Goal: Information Seeking & Learning: Learn about a topic

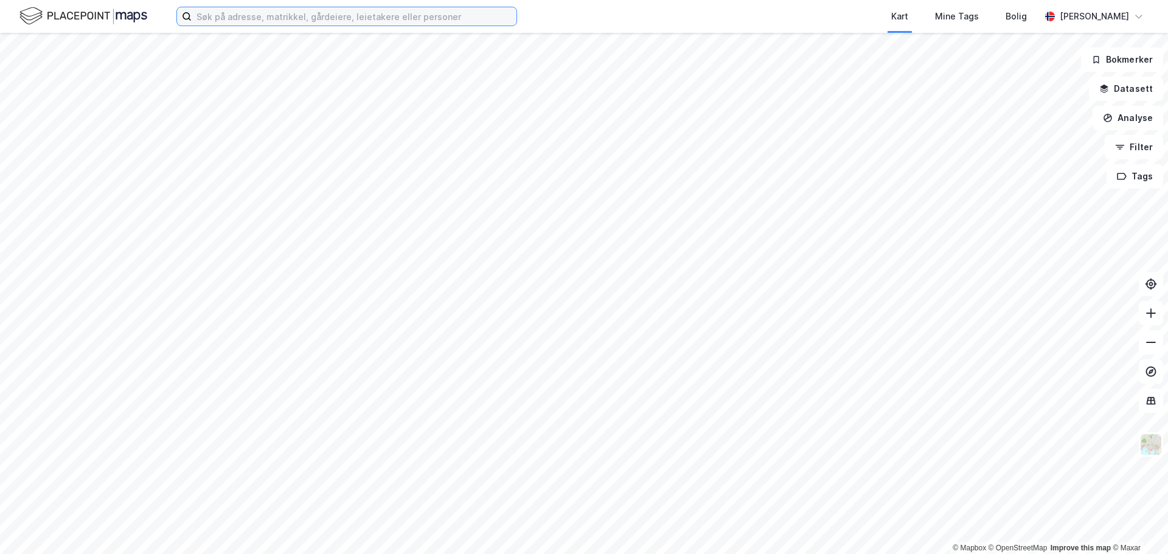
click at [299, 16] on input at bounding box center [354, 16] width 325 height 18
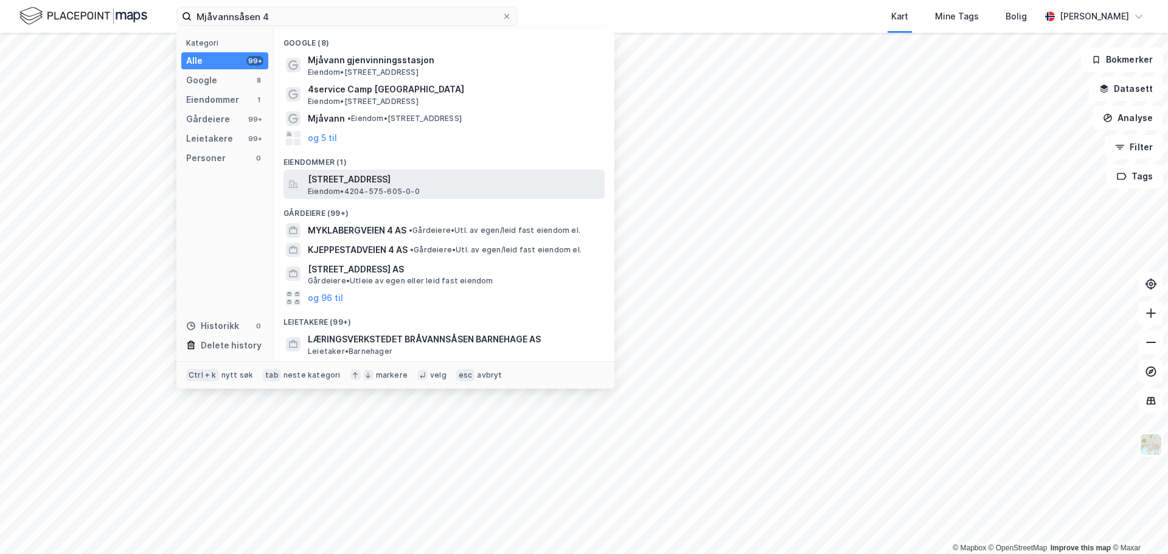
click at [330, 179] on span "[STREET_ADDRESS]" at bounding box center [454, 179] width 292 height 15
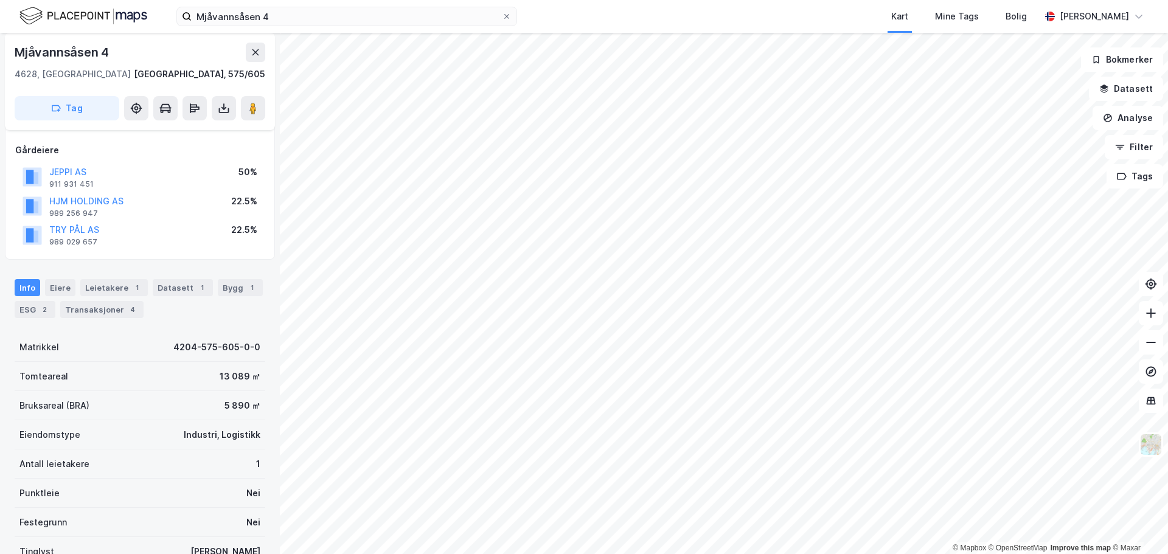
scroll to position [166, 0]
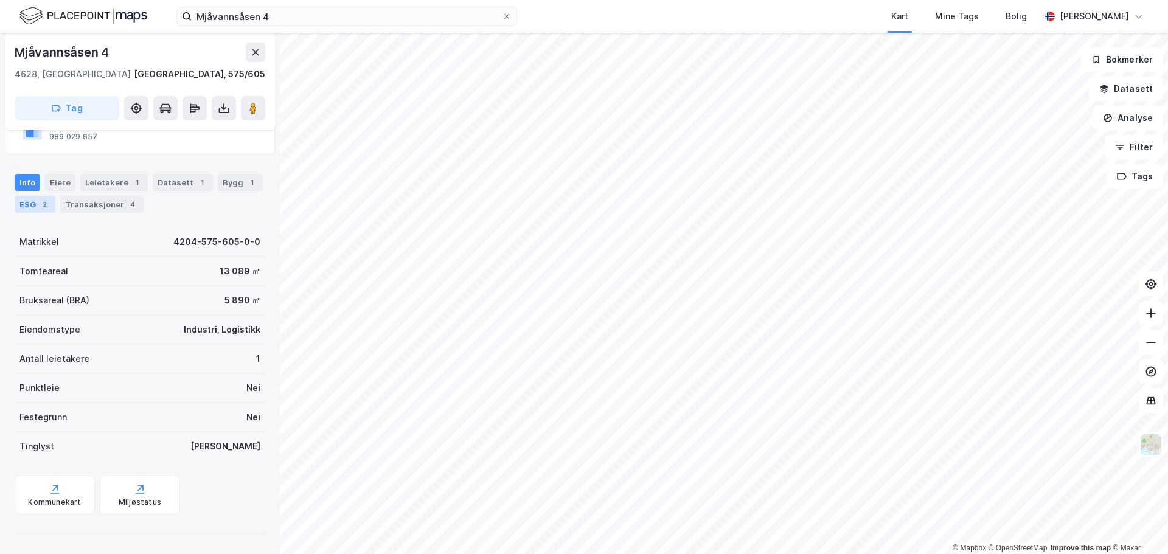
click at [32, 204] on div "ESG 2" at bounding box center [35, 204] width 41 height 17
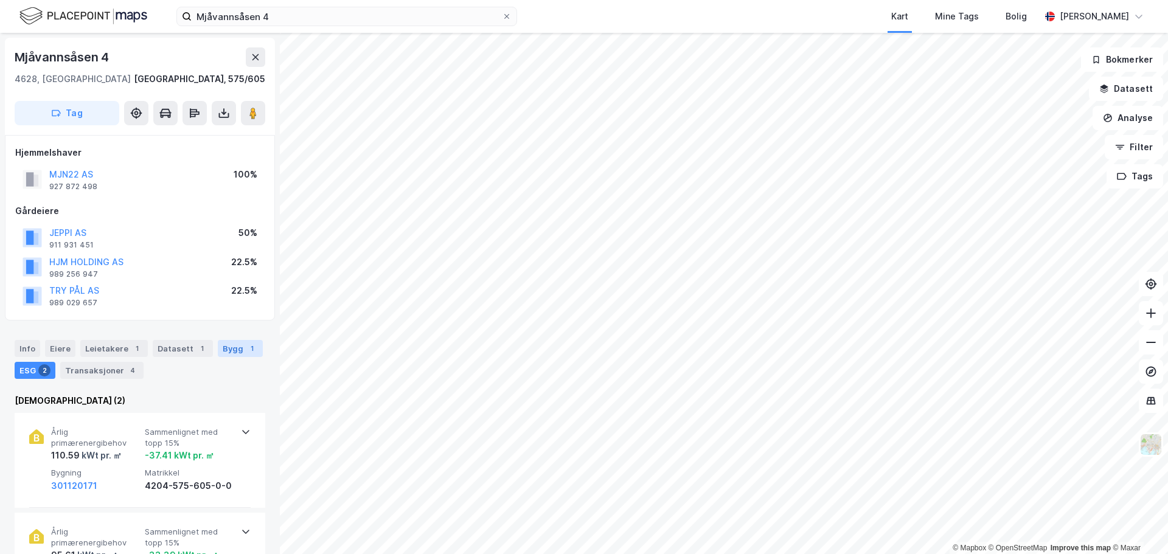
click at [223, 348] on div "Bygg 1" at bounding box center [240, 348] width 45 height 17
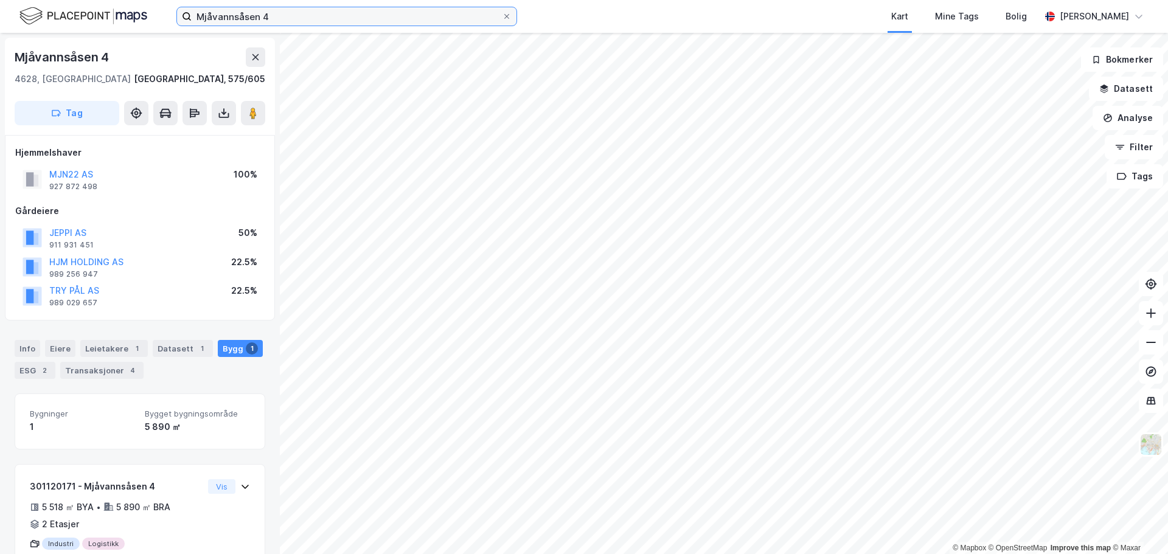
click at [342, 19] on input "Mjåvannsåsen 4" at bounding box center [347, 16] width 310 height 18
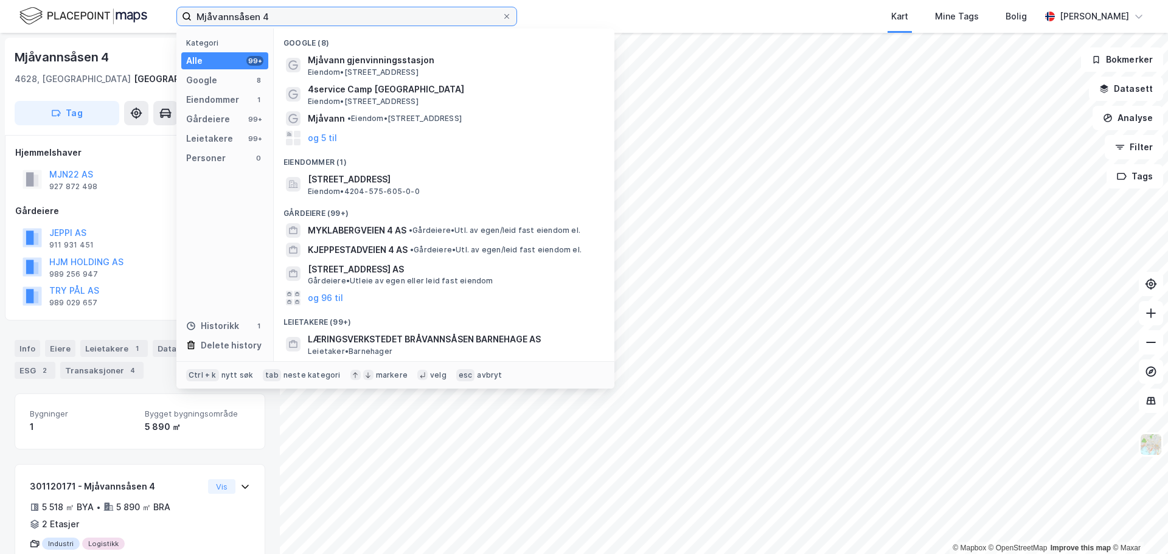
drag, startPoint x: 330, startPoint y: 19, endPoint x: 113, endPoint y: 10, distance: 218.1
click at [113, 10] on div "Mjåvannsåsen 4 Kategori Alle 99+ Google 8 Eiendommer 1 Gårdeiere 99+ Leietakere…" at bounding box center [584, 16] width 1168 height 33
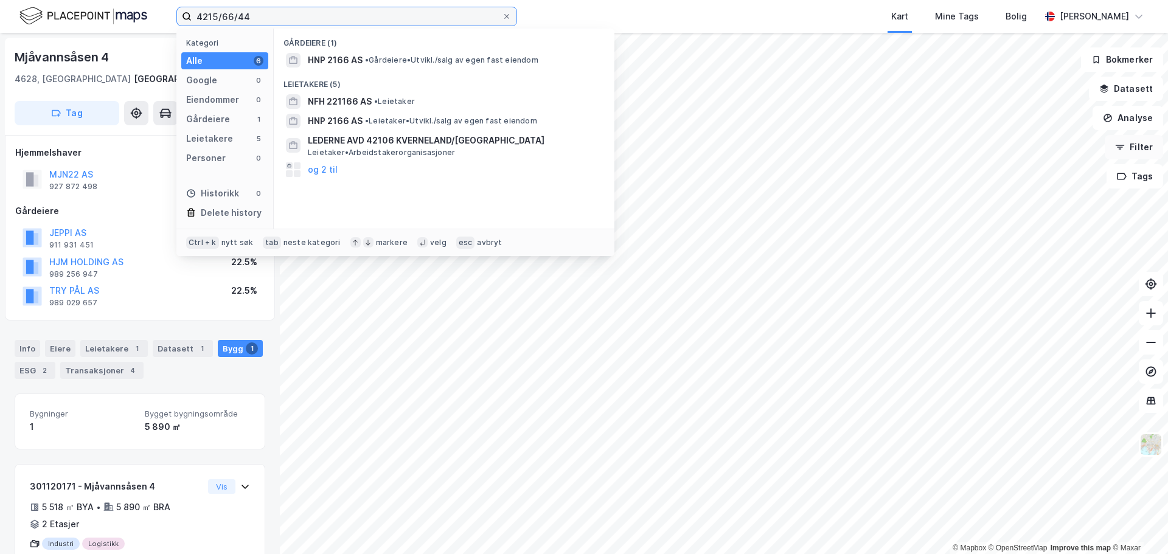
type input "4215/66/44"
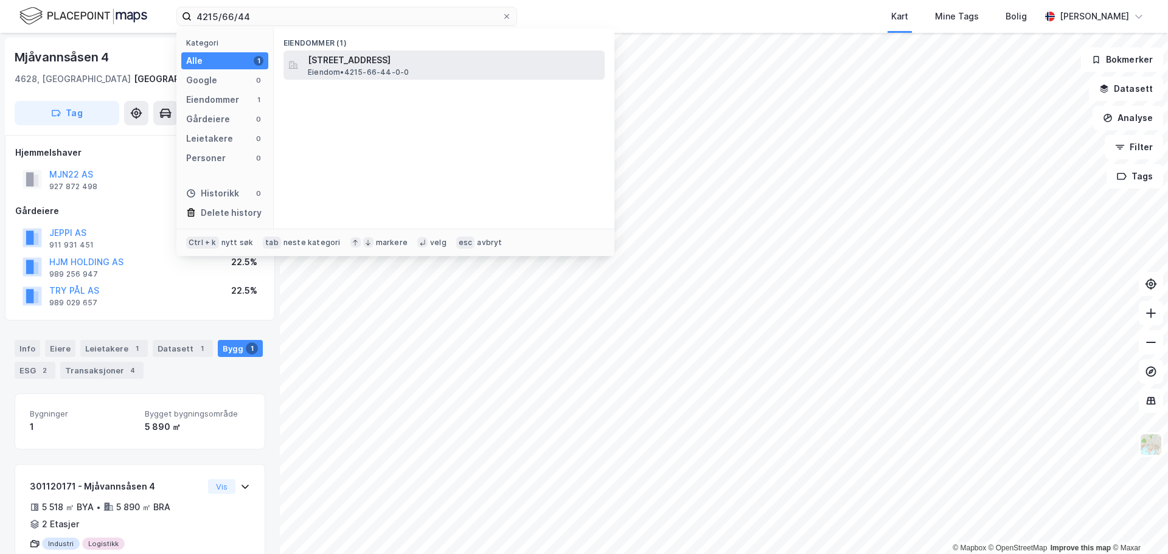
click at [373, 65] on span "[STREET_ADDRESS]" at bounding box center [454, 60] width 292 height 15
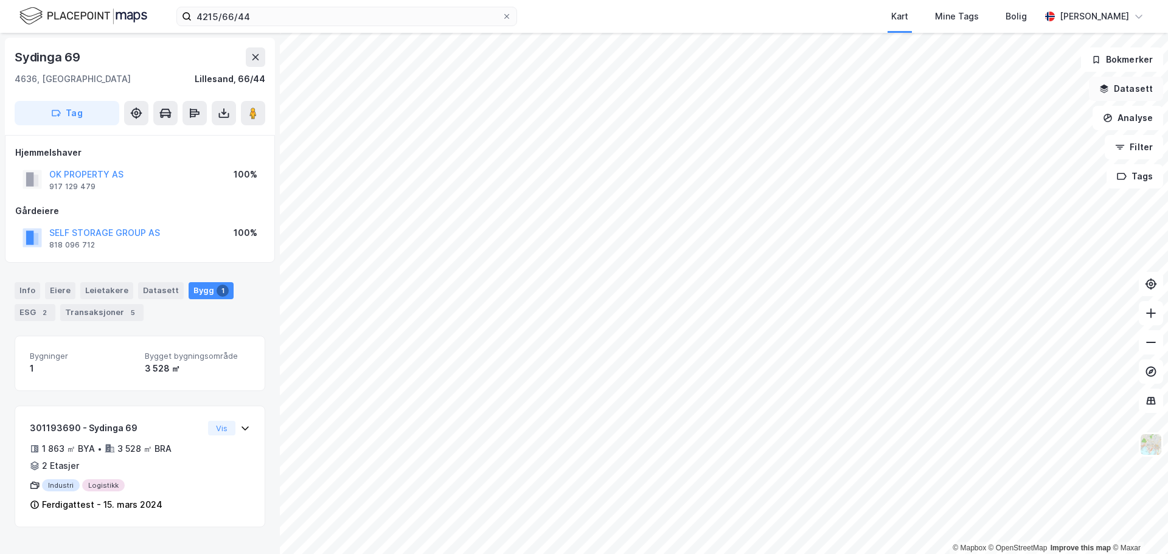
click at [1137, 85] on button "Datasett" at bounding box center [1126, 89] width 74 height 24
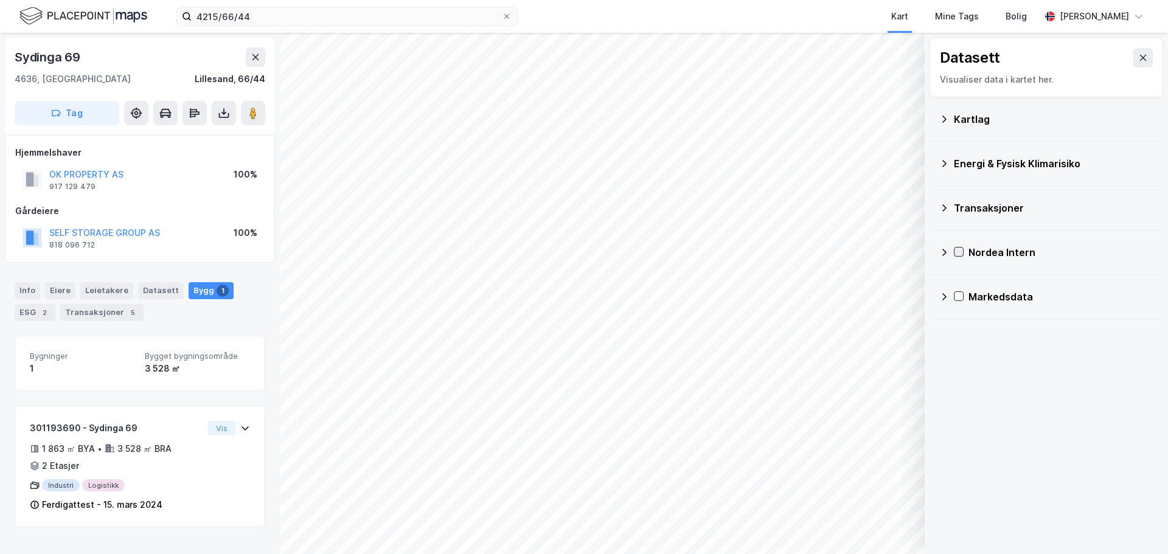
click at [960, 249] on icon at bounding box center [959, 252] width 9 height 9
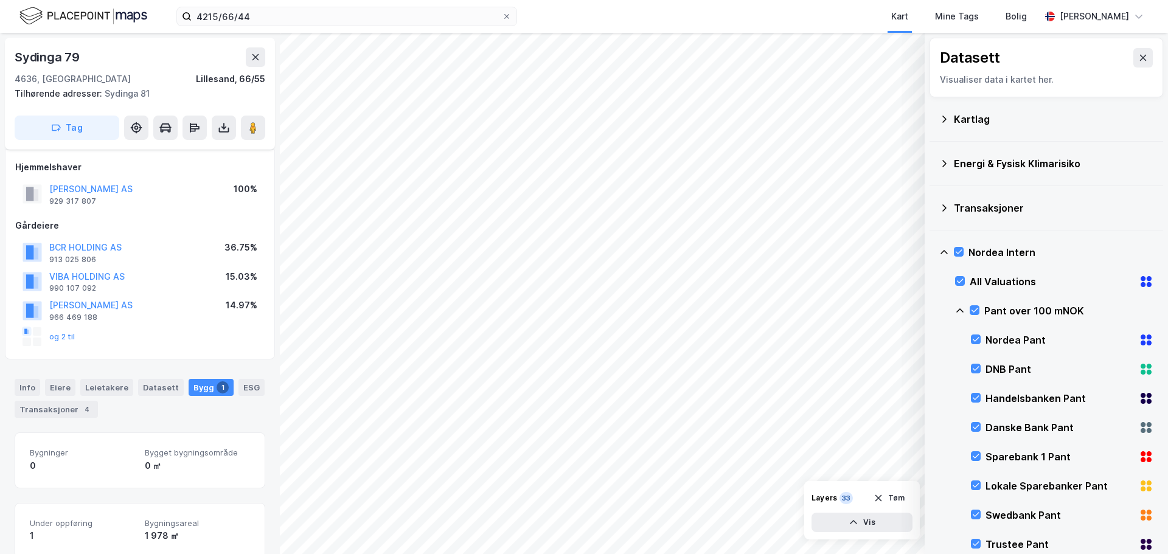
scroll to position [5, 0]
